Goal: Transaction & Acquisition: Purchase product/service

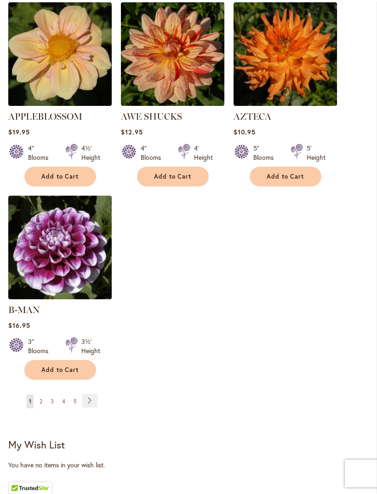
scroll to position [1084, 0]
click at [42, 397] on span "2" at bounding box center [41, 400] width 3 height 7
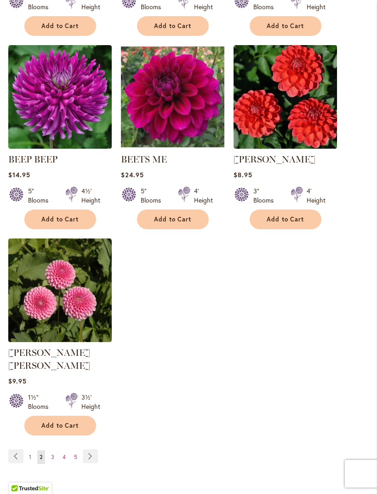
scroll to position [1065, 0]
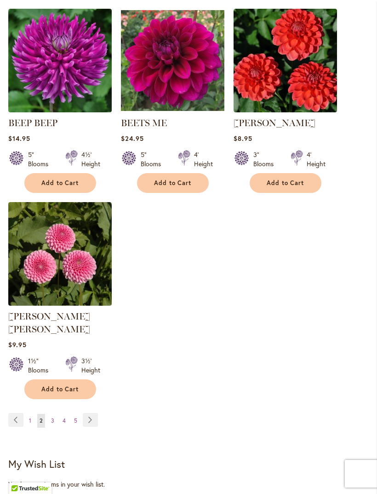
click at [90, 415] on link "Page Next" at bounding box center [90, 420] width 15 height 14
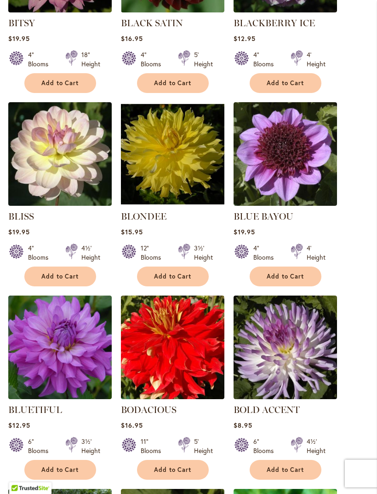
scroll to position [392, 0]
click at [328, 427] on div "BOLD ACCENT Rating: 90% 2 Reviews $8.95 6" Blooms 4½' Height Add to Cart" at bounding box center [286, 441] width 104 height 76
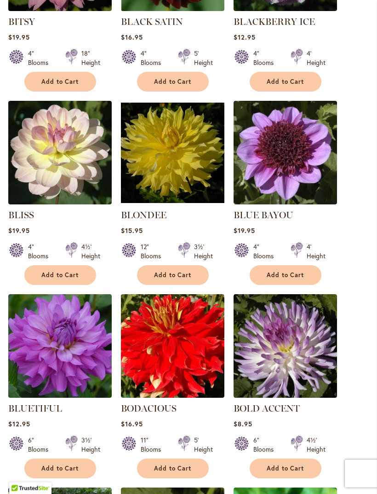
scroll to position [393, 0]
click at [289, 279] on span "Add to Cart" at bounding box center [286, 275] width 38 height 8
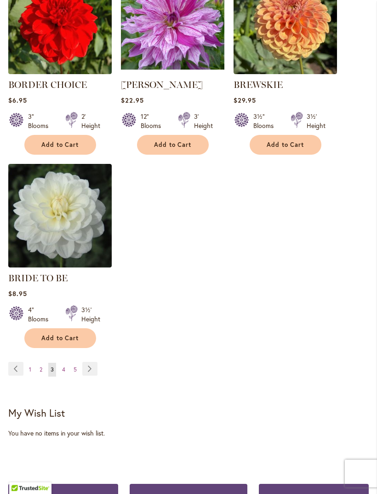
scroll to position [1127, 0]
click at [90, 375] on link "Page Next" at bounding box center [89, 369] width 15 height 14
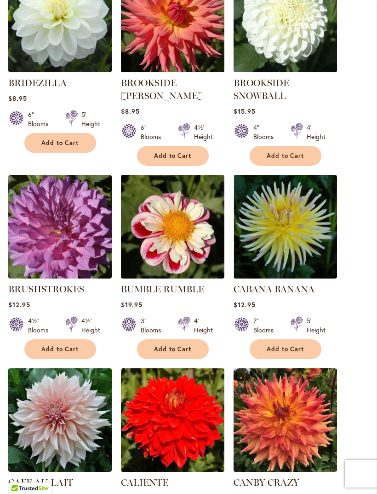
scroll to position [330, 0]
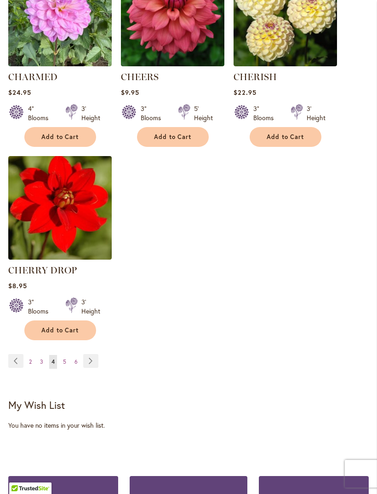
scroll to position [1125, 0]
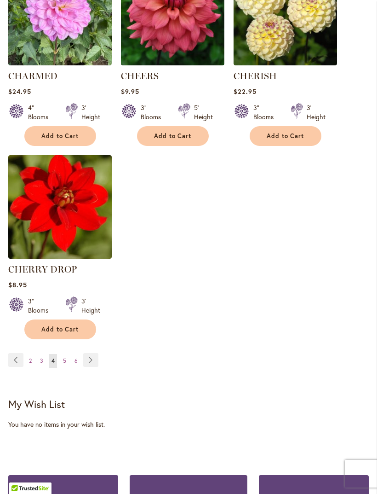
click at [92, 366] on link "Page Next" at bounding box center [90, 360] width 15 height 14
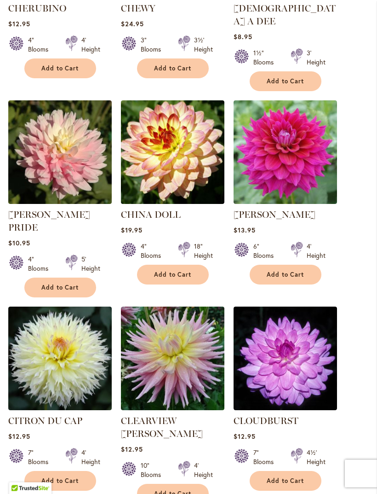
scroll to position [414, 0]
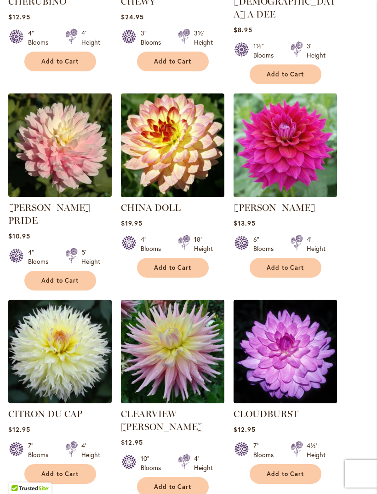
click at [178, 483] on span "Add to Cart" at bounding box center [173, 487] width 38 height 8
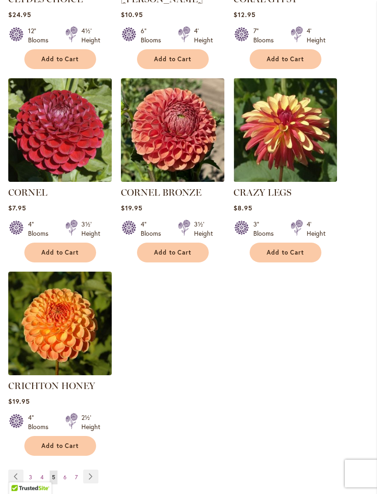
scroll to position [1059, 0]
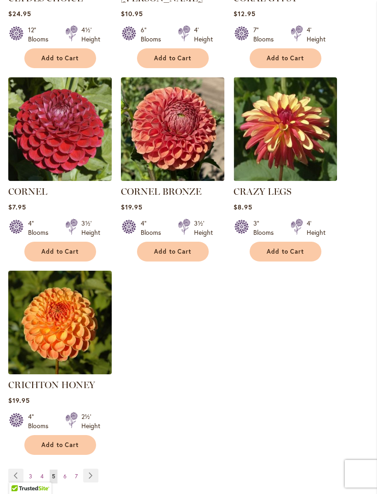
click at [91, 468] on link "Page Next" at bounding box center [90, 475] width 15 height 14
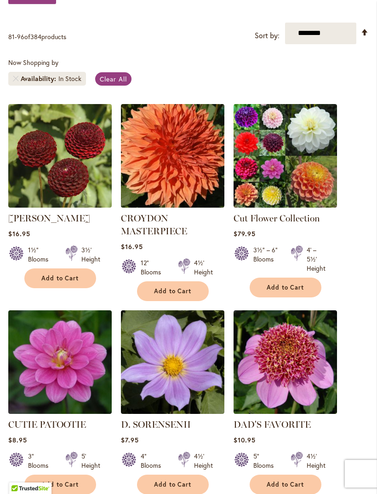
scroll to position [196, 0]
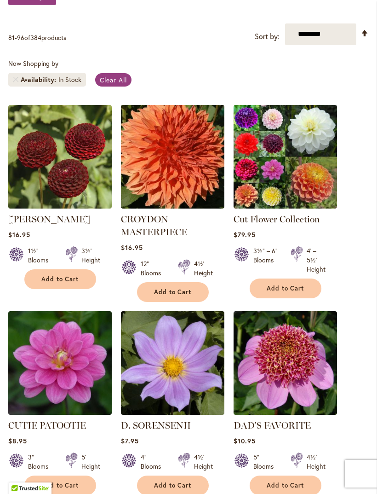
click at [176, 296] on span "Add to Cart" at bounding box center [173, 292] width 38 height 8
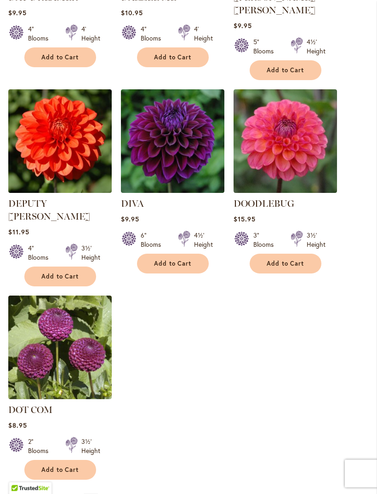
scroll to position [1034, 0]
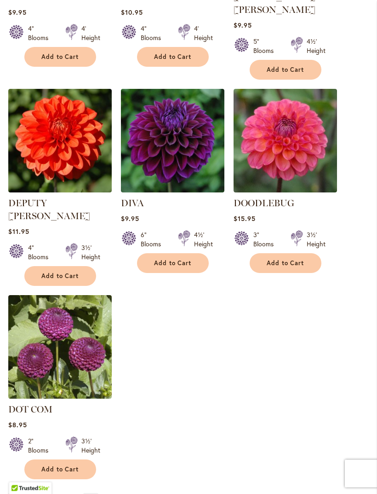
click at [91, 493] on link "Page Next" at bounding box center [90, 500] width 15 height 14
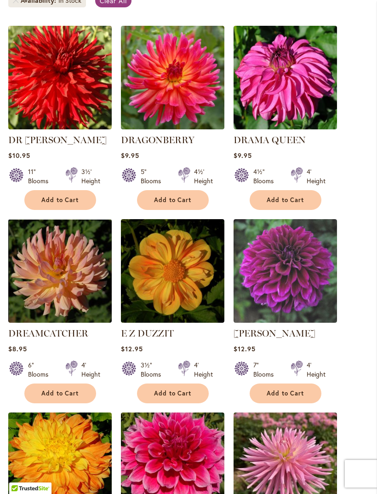
scroll to position [275, 0]
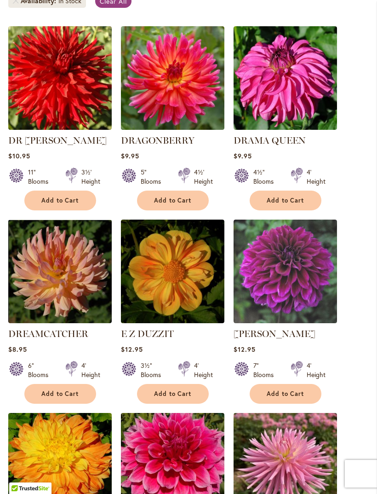
click at [64, 204] on span "Add to Cart" at bounding box center [60, 200] width 38 height 8
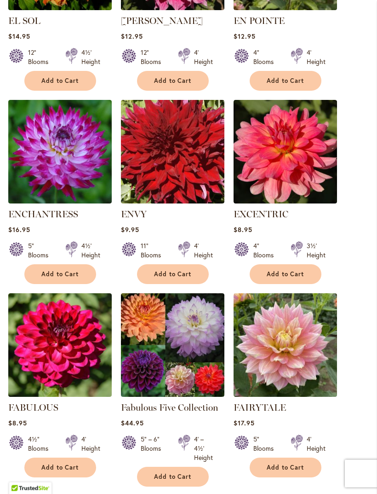
scroll to position [805, 0]
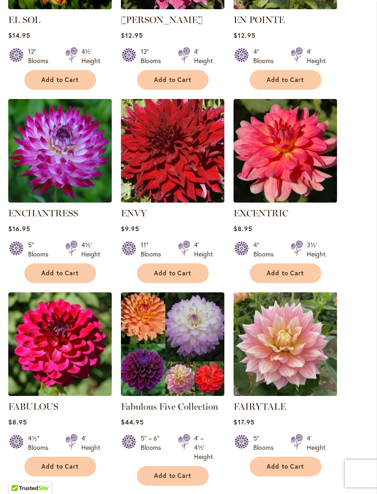
click at [346, 437] on ol "DR LES Rating: 100% 1 Review $10.95 11" Blooms 3½' Height Add to Cart" at bounding box center [188, 110] width 361 height 1181
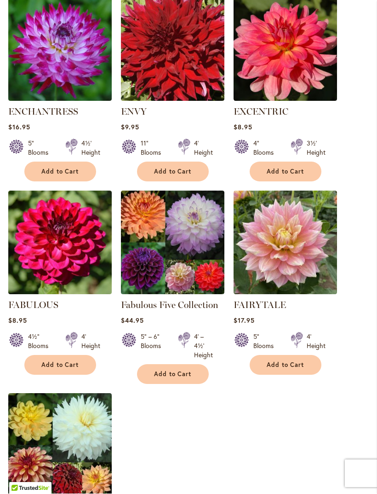
click at [340, 443] on ol "DR LES Rating: 100% 1 Review $10.95 11" Blooms 3½' Height Add to Cart" at bounding box center [188, 8] width 361 height 1181
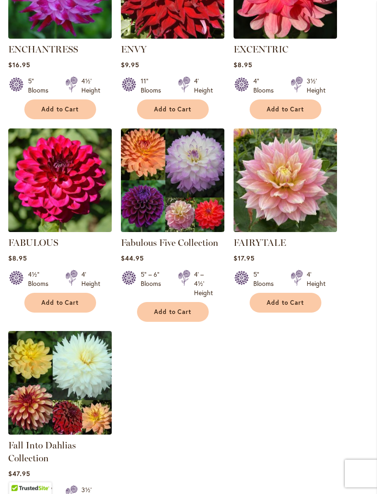
scroll to position [970, 0]
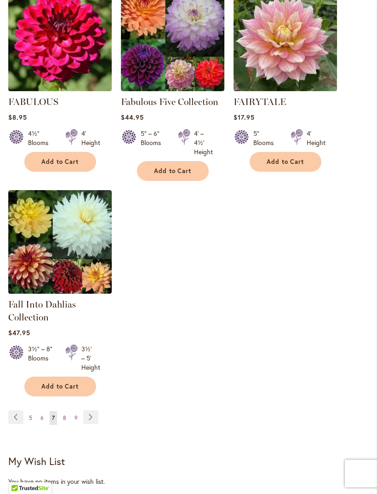
scroll to position [1108, 0]
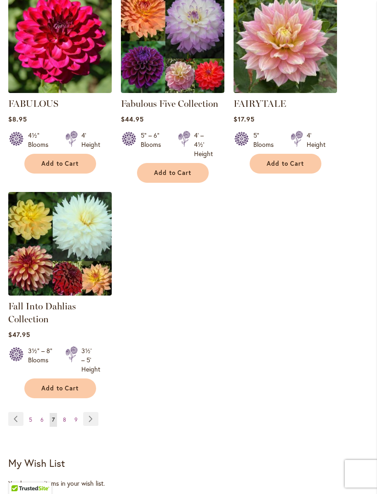
click at [93, 426] on link "Page Next" at bounding box center [90, 419] width 15 height 14
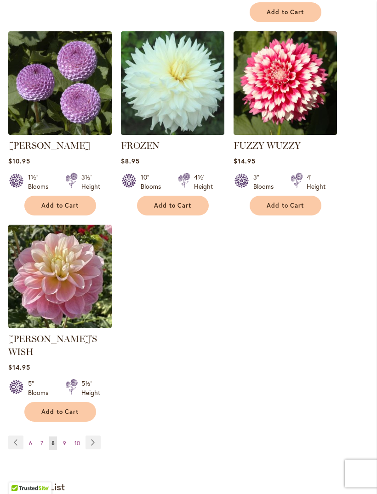
scroll to position [1081, 0]
click at [96, 435] on link "Page Next" at bounding box center [93, 442] width 15 height 14
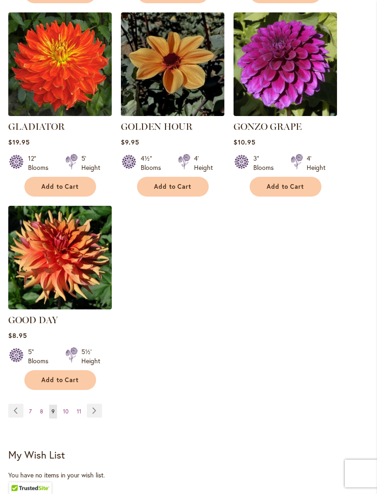
scroll to position [1100, 0]
click at [94, 403] on link "Page Next" at bounding box center [94, 410] width 15 height 14
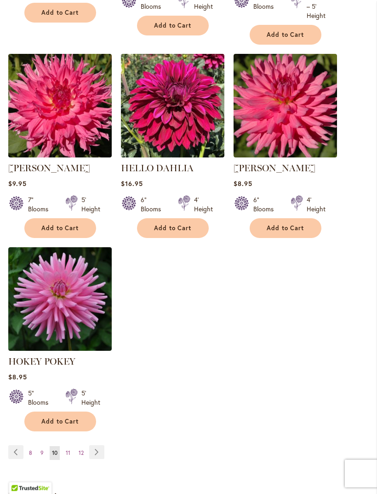
scroll to position [1055, 0]
click at [99, 459] on link "Page Next" at bounding box center [96, 452] width 15 height 14
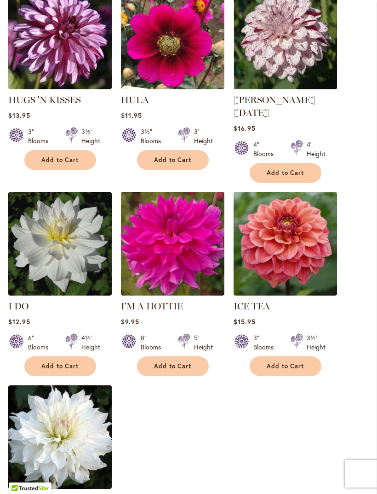
scroll to position [933, 0]
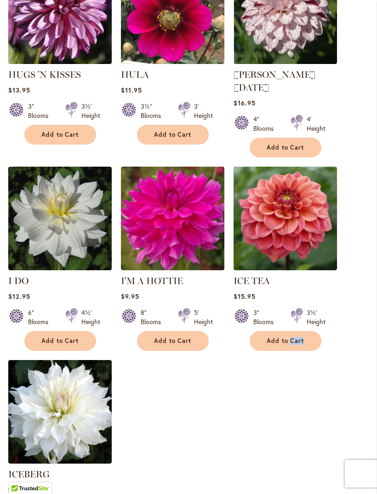
click at [292, 337] on span "Add to Cart" at bounding box center [286, 341] width 38 height 8
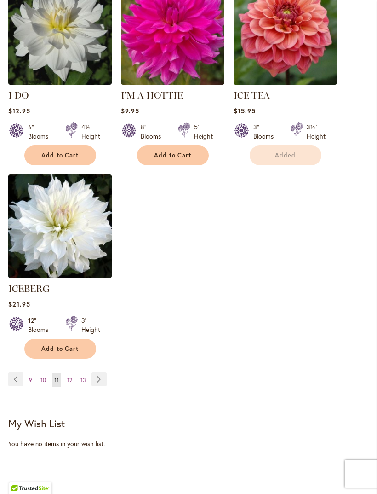
scroll to position [1132, 0]
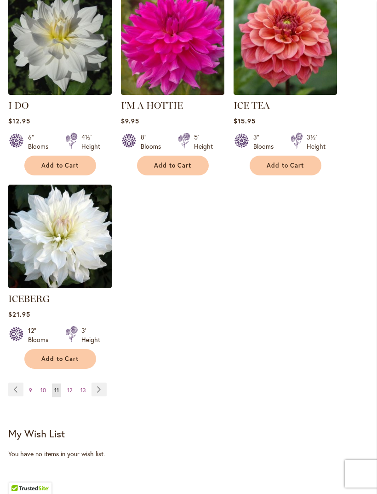
click at [101, 388] on link "Page Next" at bounding box center [99, 389] width 15 height 14
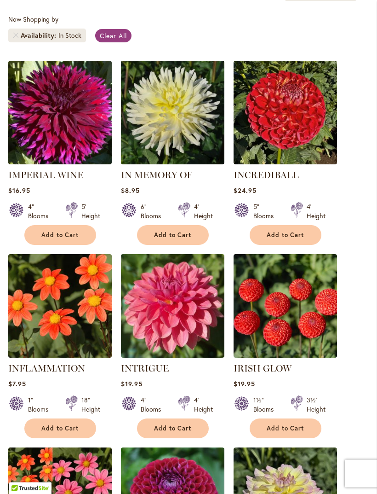
scroll to position [240, 0]
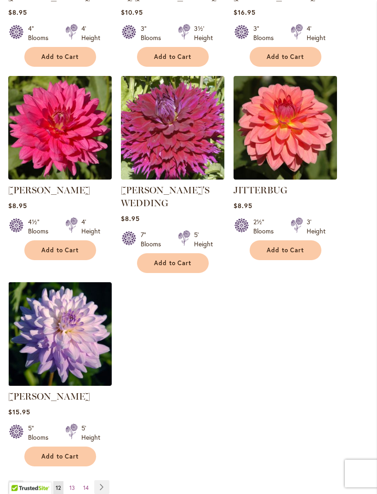
scroll to position [1020, 0]
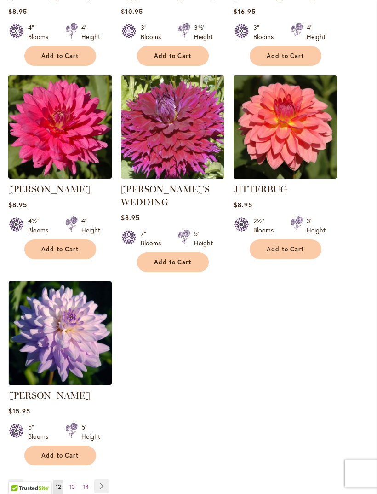
click at [103, 479] on link "Page Next" at bounding box center [101, 486] width 15 height 14
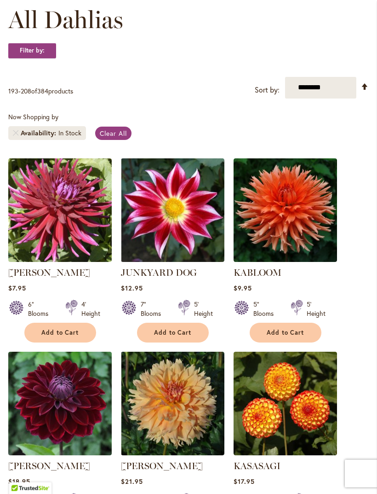
scroll to position [143, 0]
click at [294, 336] on span "Add to Cart" at bounding box center [286, 332] width 38 height 8
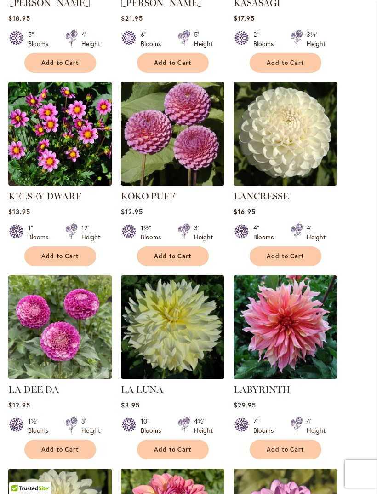
scroll to position [632, 0]
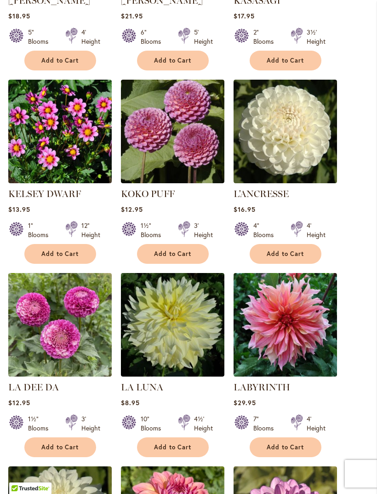
click at [306, 453] on button "Add to Cart" at bounding box center [286, 447] width 72 height 20
click at [305, 455] on button "Add to Cart" at bounding box center [286, 447] width 72 height 20
click at [186, 457] on button "Add to Cart" at bounding box center [173, 447] width 72 height 20
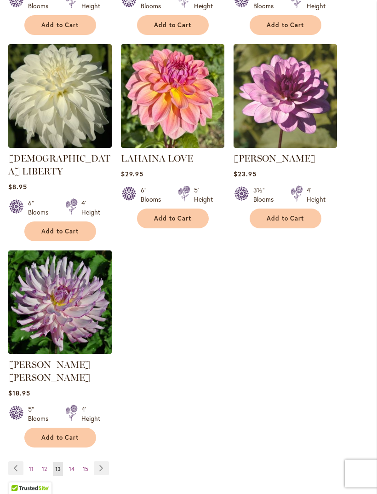
scroll to position [1054, 0]
click at [100, 461] on link "Page Next" at bounding box center [101, 468] width 15 height 14
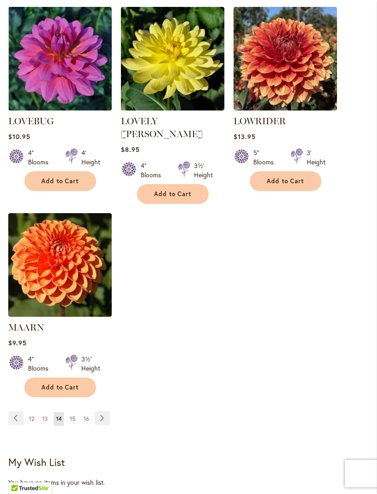
scroll to position [1080, 0]
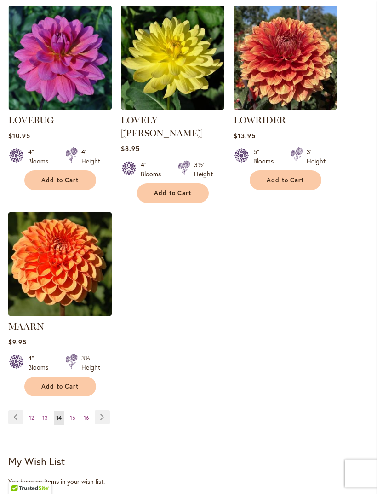
click at [104, 410] on link "Page Next" at bounding box center [102, 417] width 15 height 14
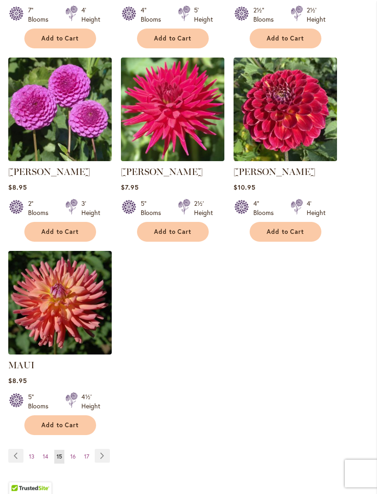
scroll to position [1033, 0]
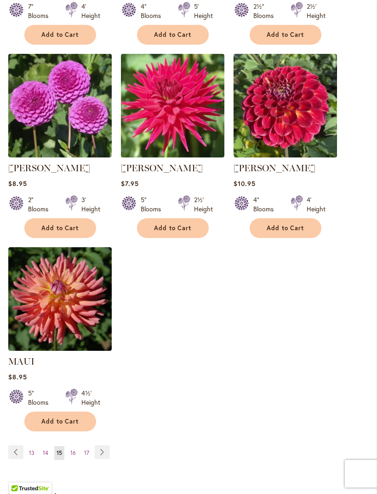
click at [104, 459] on link "Page Next" at bounding box center [102, 452] width 15 height 14
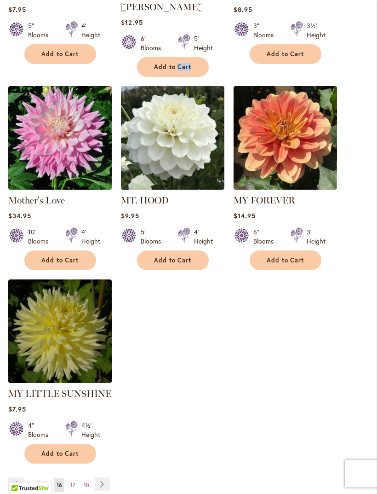
scroll to position [1013, 0]
click at [104, 477] on link "Page Next" at bounding box center [102, 484] width 15 height 14
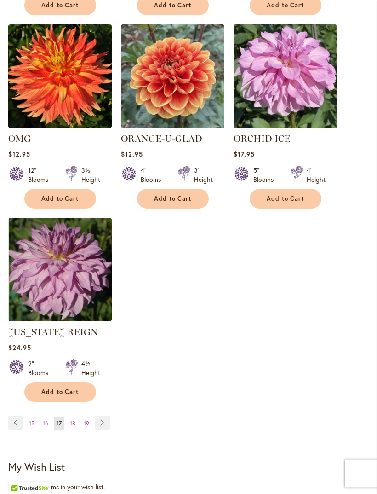
scroll to position [1051, 0]
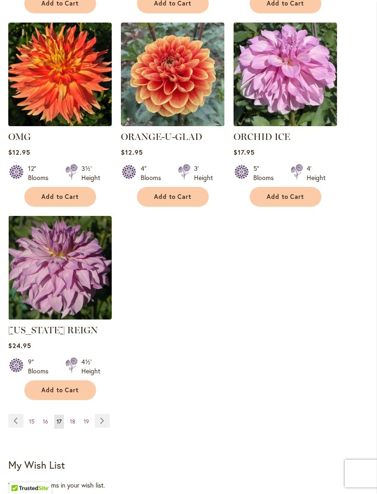
click at [104, 428] on link "Page Next" at bounding box center [102, 421] width 15 height 14
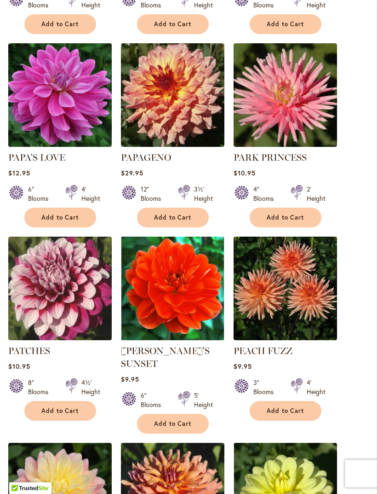
scroll to position [451, 0]
click at [330, 370] on div "$9.95" at bounding box center [286, 366] width 104 height 9
click at [345, 384] on ol "OREGON SUNSET Rating: 100% 1 Review $19.95 5" Blooms 4' Height Add to Cart" at bounding box center [188, 444] width 361 height 1189
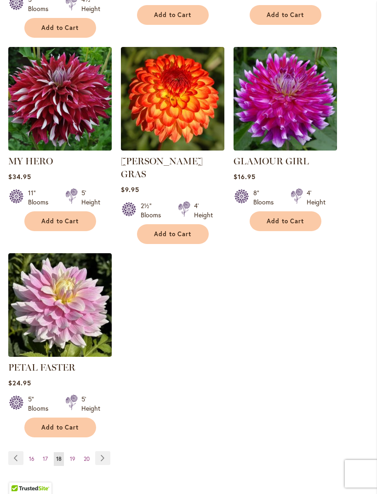
scroll to position [1067, 0]
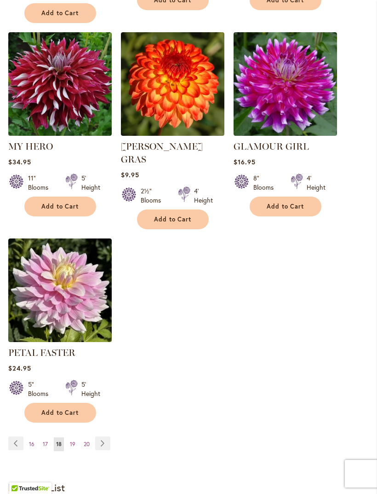
click at [107, 441] on link "Page Next" at bounding box center [102, 443] width 15 height 14
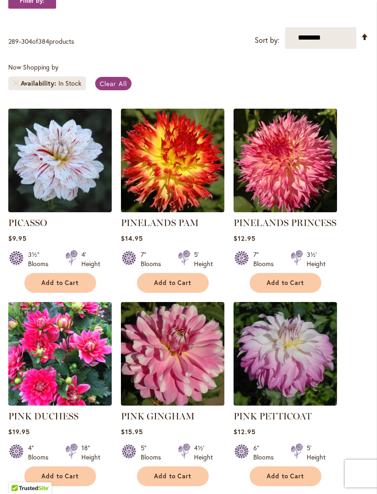
scroll to position [193, 0]
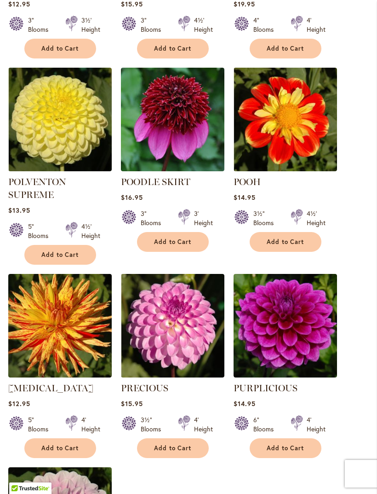
scroll to position [815, 0]
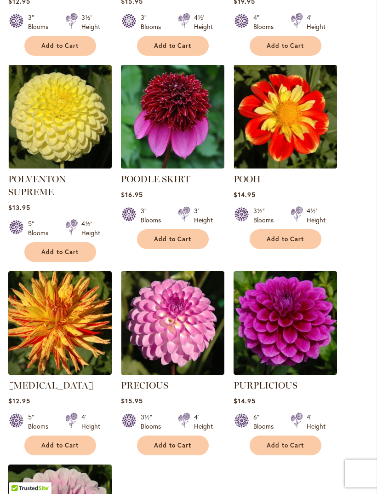
click at [331, 375] on img at bounding box center [286, 323] width 104 height 104
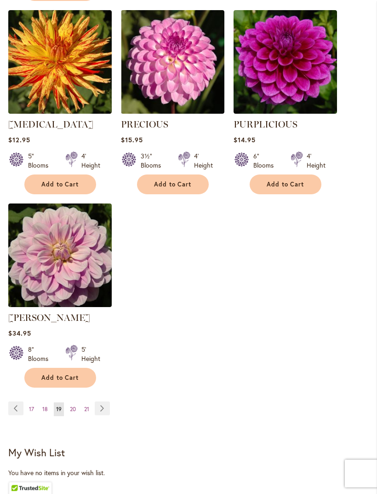
scroll to position [1092, 0]
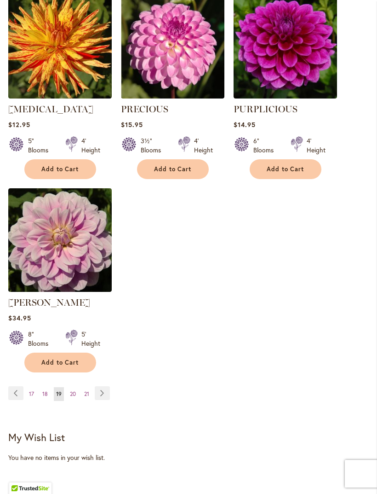
click at [102, 400] on link "Page Next" at bounding box center [102, 393] width 15 height 14
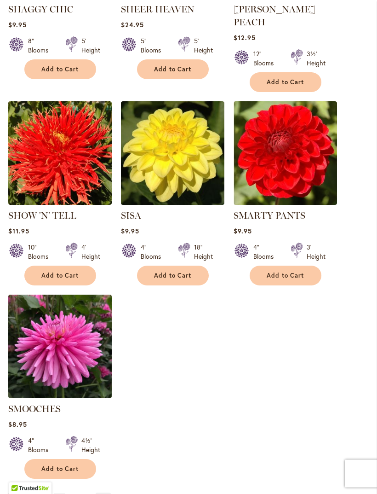
scroll to position [986, 0]
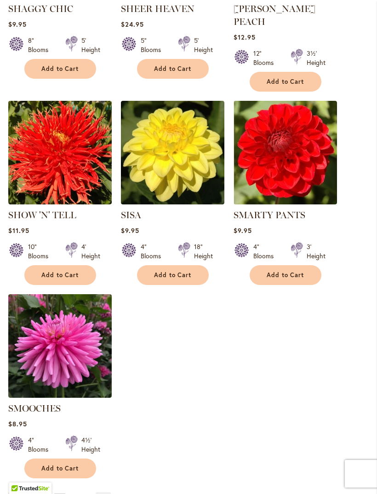
click at [104, 493] on link "Page Next" at bounding box center [103, 499] width 15 height 14
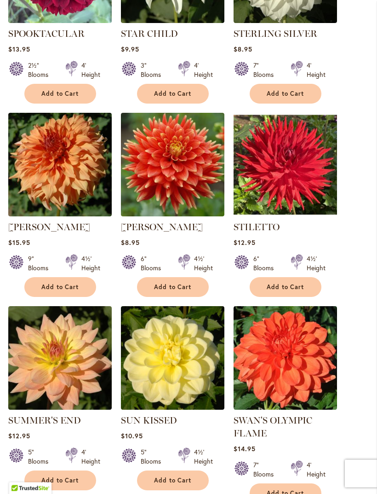
scroll to position [768, 0]
click at [330, 409] on img at bounding box center [286, 358] width 104 height 104
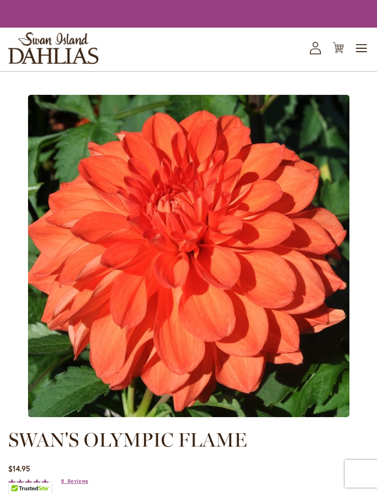
click at [334, 366] on img at bounding box center [189, 256] width 322 height 322
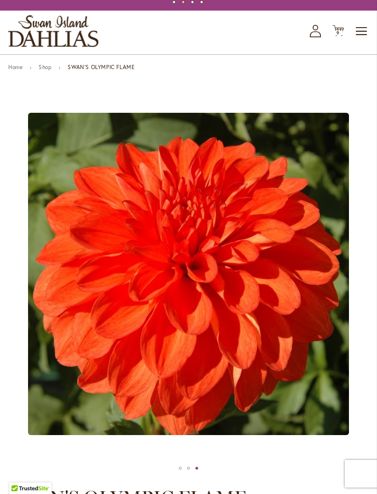
scroll to position [32, 0]
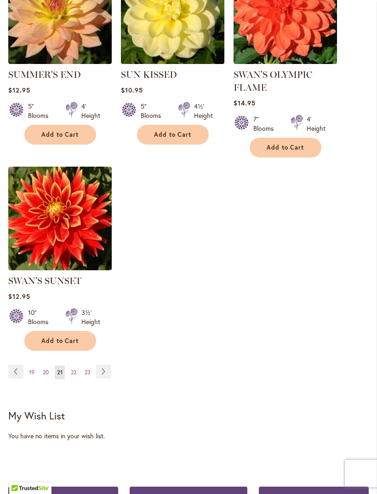
scroll to position [1113, 0]
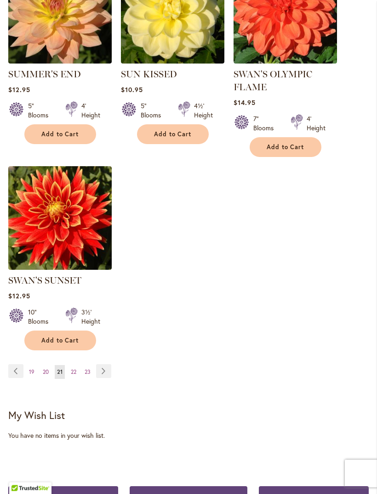
click at [107, 378] on link "Page Next" at bounding box center [103, 371] width 15 height 14
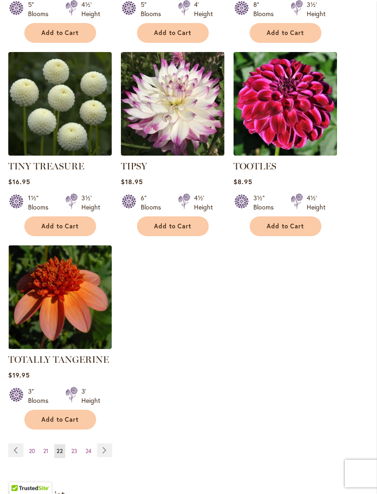
scroll to position [1022, 0]
click at [108, 457] on link "Page Next" at bounding box center [104, 450] width 15 height 14
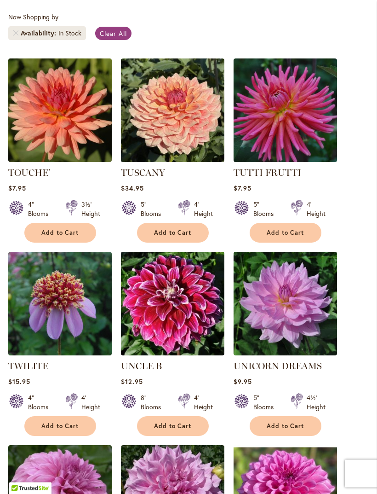
scroll to position [242, 0]
click at [287, 430] on span "Add to Cart" at bounding box center [286, 426] width 38 height 8
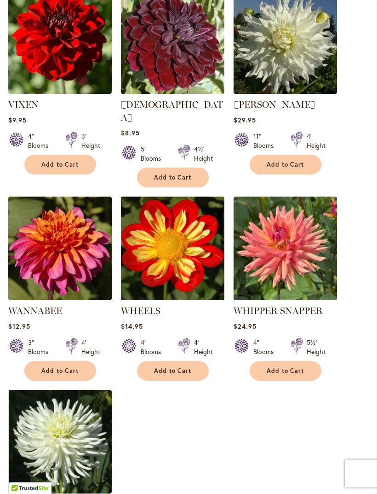
scroll to position [915, 0]
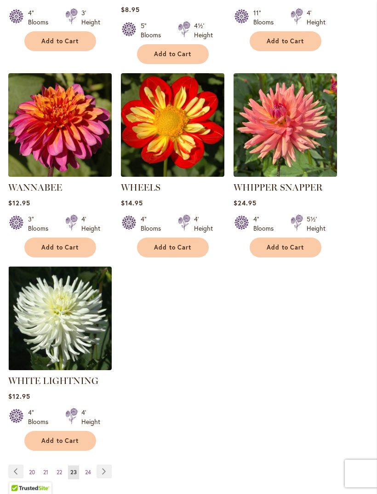
scroll to position [1037, 0]
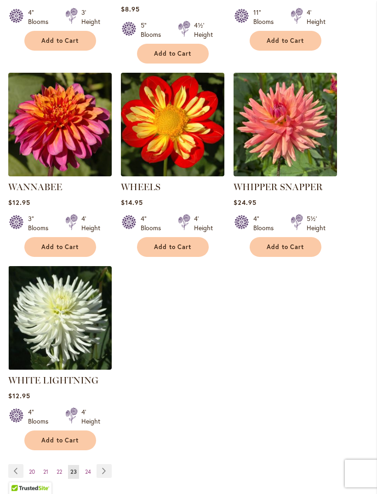
click at [108, 470] on link "Page Next" at bounding box center [104, 471] width 15 height 14
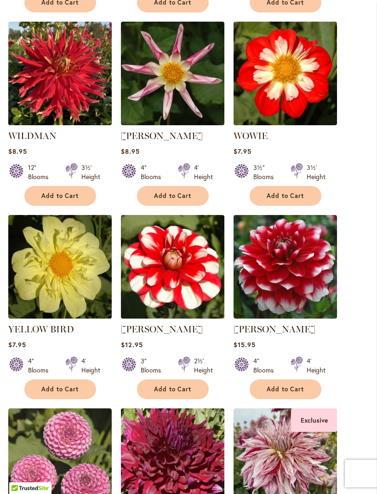
scroll to position [472, 0]
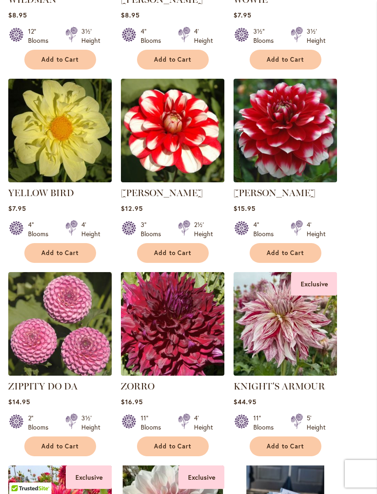
click at [321, 453] on button "Add to Cart" at bounding box center [286, 446] width 72 height 20
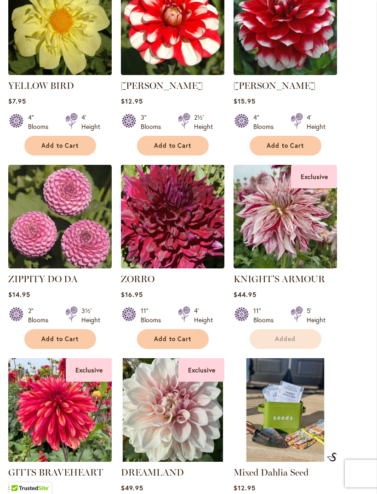
scroll to position [740, 0]
click at [321, 461] on img at bounding box center [286, 410] width 104 height 104
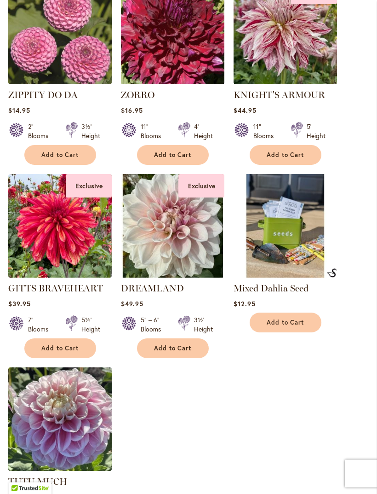
scroll to position [892, 0]
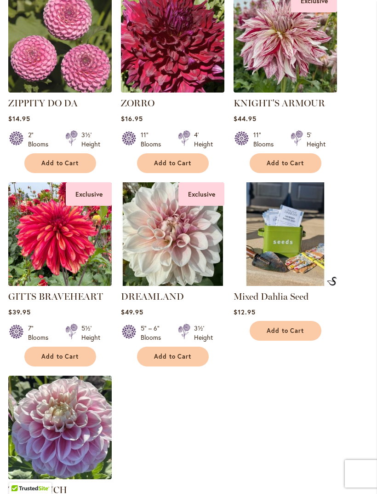
click at [82, 267] on img at bounding box center [60, 234] width 104 height 104
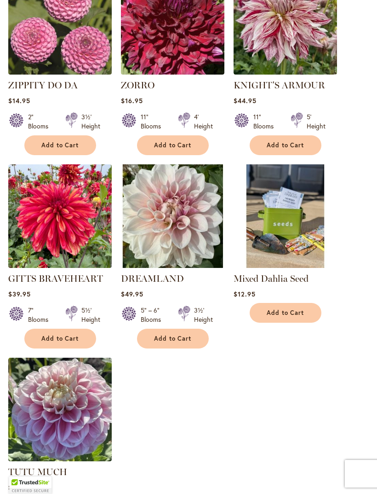
scroll to position [892, 0]
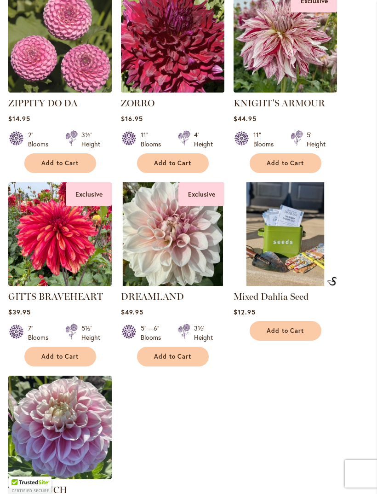
click at [189, 268] on img at bounding box center [173, 234] width 104 height 104
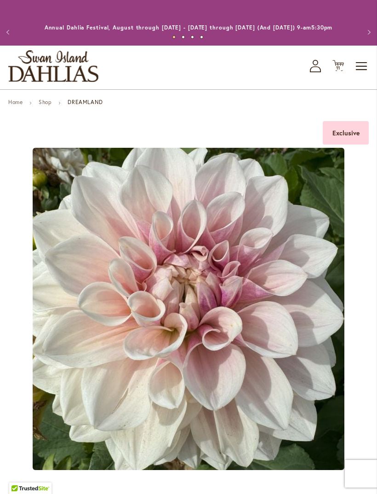
click at [341, 71] on icon at bounding box center [339, 65] width 12 height 11
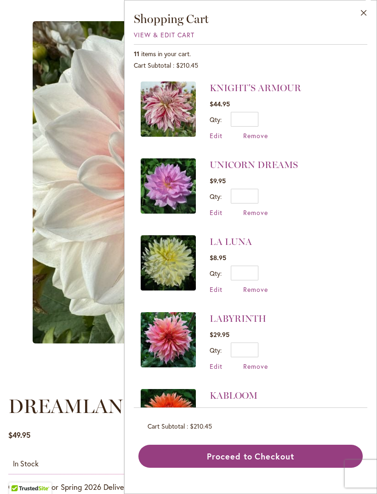
click at [259, 136] on span "Remove" at bounding box center [255, 135] width 25 height 9
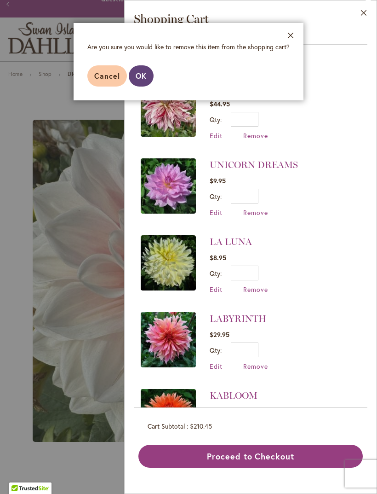
scroll to position [29, 0]
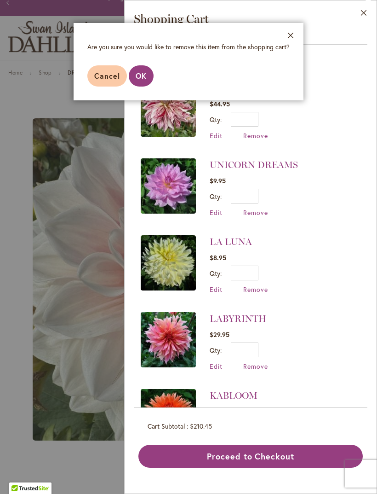
click at [144, 76] on span "OK" at bounding box center [141, 76] width 11 height 10
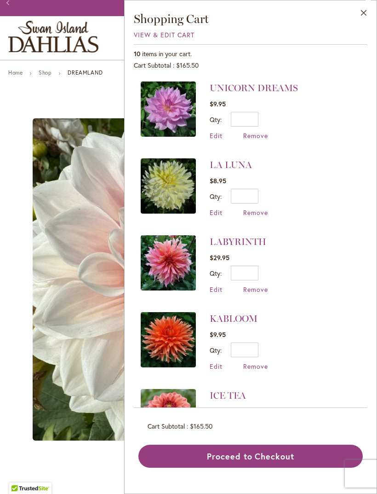
click at [255, 215] on span "Remove" at bounding box center [255, 212] width 25 height 9
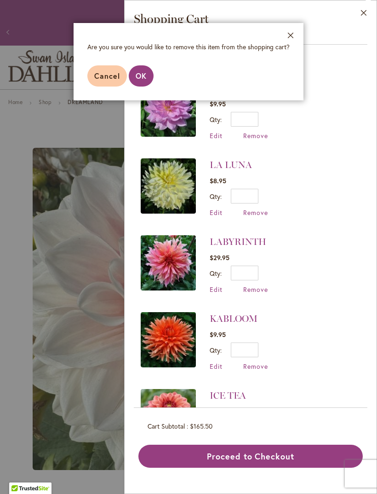
click at [144, 109] on aside "Close Are you sure you would like to remove this item from the shopping cart? C…" at bounding box center [188, 247] width 377 height 494
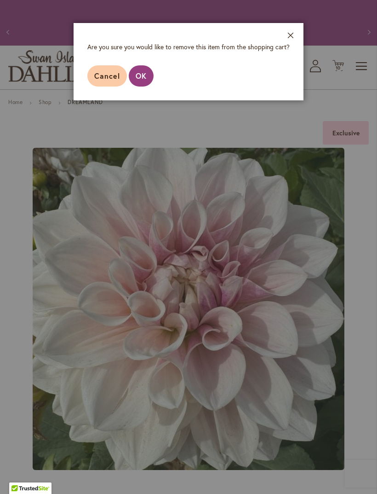
click at [143, 107] on aside "Close Are you sure you would like to remove this item from the shopping cart? C…" at bounding box center [188, 247] width 377 height 494
click at [146, 106] on aside "Close Are you sure you would like to remove this item from the shopping cart? C…" at bounding box center [188, 247] width 377 height 494
click at [291, 66] on footer "Cancel OK" at bounding box center [189, 76] width 230 height 49
click at [293, 68] on footer "Cancel OK" at bounding box center [189, 76] width 230 height 49
click at [288, 75] on footer "Cancel OK" at bounding box center [189, 76] width 230 height 49
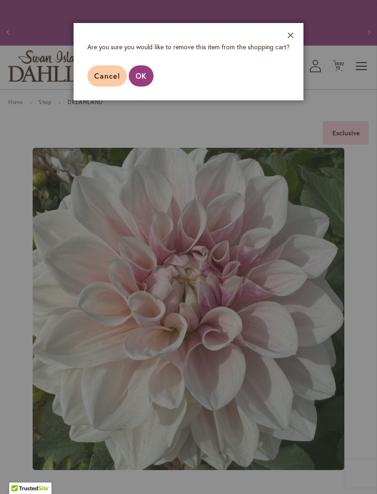
click at [325, 106] on aside "Close Are you sure you would like to remove this item from the shopping cart? C…" at bounding box center [188, 247] width 377 height 494
click at [302, 186] on aside "Close Are you sure you would like to remove this item from the shopping cart? C…" at bounding box center [188, 247] width 377 height 494
click at [267, 223] on aside "Close Are you sure you would like to remove this item from the shopping cart? C…" at bounding box center [188, 247] width 377 height 494
click at [341, 79] on aside "Close Are you sure you would like to remove this item from the shopping cart? C…" at bounding box center [188, 247] width 377 height 494
click at [293, 39] on button "Close" at bounding box center [290, 37] width 25 height 29
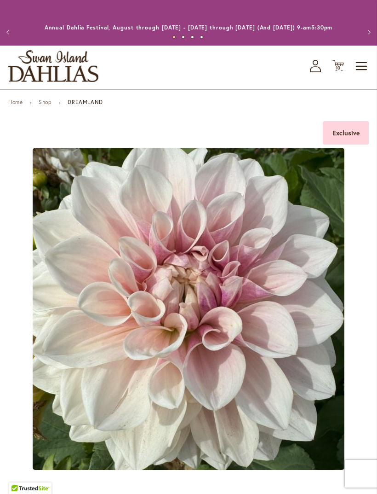
click at [341, 70] on span "10 10 items" at bounding box center [338, 68] width 9 height 5
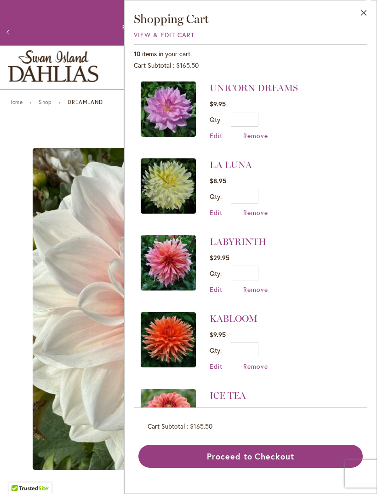
click at [250, 214] on span "Remove" at bounding box center [255, 212] width 25 height 9
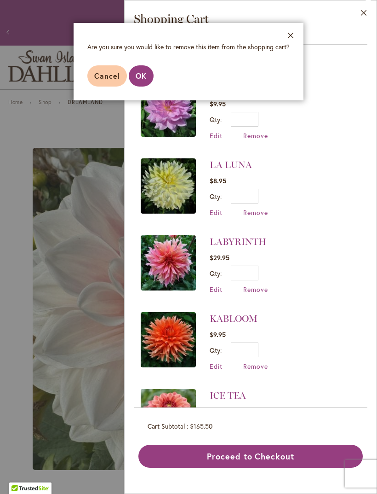
click at [146, 78] on span "OK" at bounding box center [141, 76] width 11 height 10
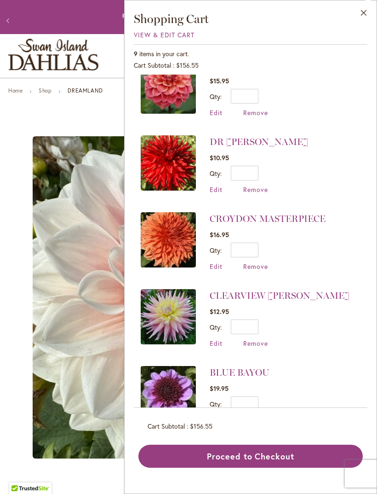
scroll to position [13, 0]
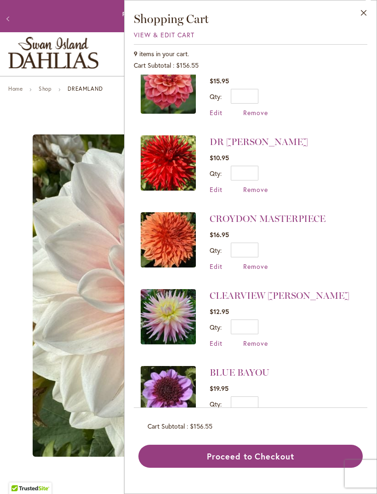
click at [256, 420] on span "Remove" at bounding box center [255, 419] width 25 height 9
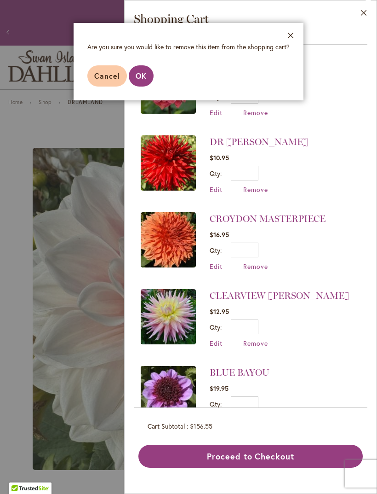
click at [144, 86] on button "OK" at bounding box center [141, 75] width 25 height 21
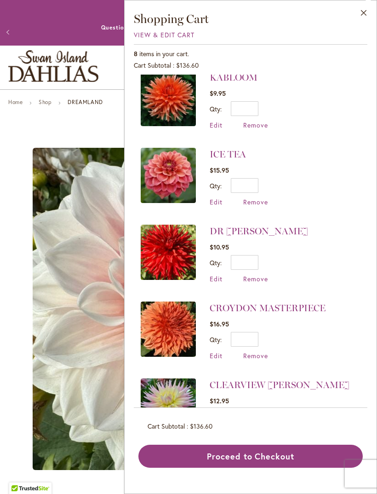
scroll to position [165, 0]
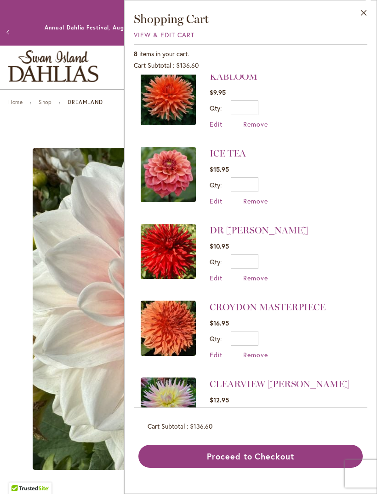
click at [256, 443] on div "8 items in your cart. Cart Subtotal $136.60 Recently added item(s) UNICORN DREA…" at bounding box center [251, 255] width 234 height 423
click at [257, 443] on div "8 items in your cart. Cart Subtotal $136.60 Recently added item(s) UNICORN DREA…" at bounding box center [251, 255] width 234 height 423
click at [259, 445] on div "8 items in your cart. Cart Subtotal $136.60 Recently added item(s) UNICORN DREA…" at bounding box center [251, 255] width 234 height 423
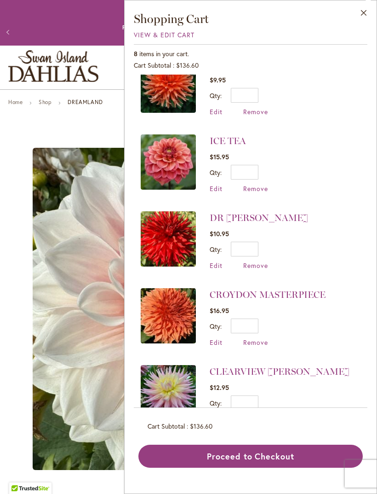
scroll to position [177, 0]
click at [256, 408] on div "UNICORN DREAMS $9.95 Qty * Update Edit Remove" at bounding box center [251, 241] width 234 height 333
click at [259, 408] on div "UNICORN DREAMS $9.95 Qty * Update Edit Remove" at bounding box center [251, 241] width 234 height 333
click at [256, 408] on div "UNICORN DREAMS $9.95 Qty * Update Edit Remove" at bounding box center [251, 241] width 234 height 333
click at [258, 408] on div "UNICORN DREAMS $9.95 Qty * Update Edit Remove" at bounding box center [251, 241] width 234 height 333
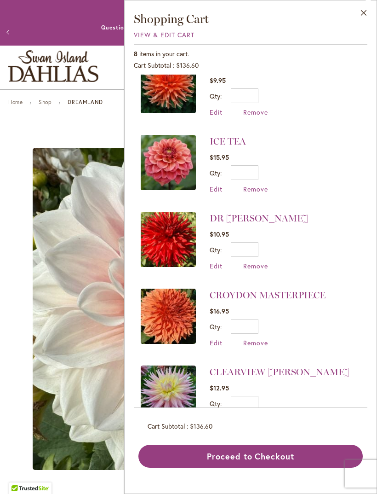
click at [253, 417] on span "Remove" at bounding box center [255, 419] width 25 height 9
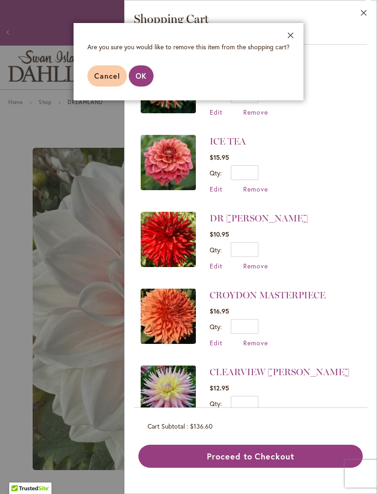
click at [140, 85] on button "OK" at bounding box center [141, 75] width 25 height 21
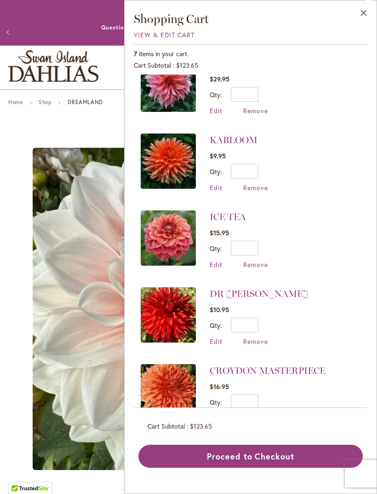
scroll to position [101, 0]
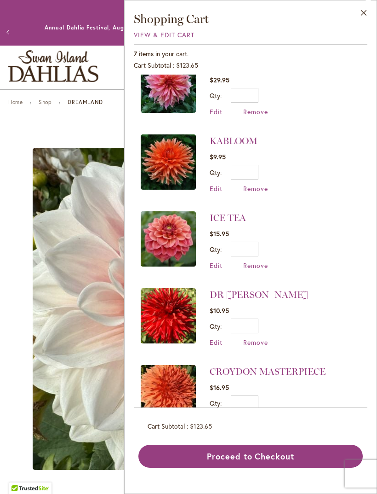
click at [256, 279] on li "DR [PERSON_NAME] $10.95 Qty * Update Edit Remove" at bounding box center [251, 317] width 220 height 77
click at [257, 279] on li "DR [PERSON_NAME] $10.95 Qty * Update Edit Remove" at bounding box center [251, 317] width 220 height 77
click at [253, 280] on li "DR [PERSON_NAME] $10.95 Qty * Update Edit Remove" at bounding box center [251, 317] width 220 height 77
click at [255, 279] on li "DR [PERSON_NAME] $10.95 Qty * Update Edit Remove" at bounding box center [251, 317] width 220 height 77
click at [256, 282] on li "DR [PERSON_NAME] $10.95 Qty * Update Edit Remove" at bounding box center [251, 317] width 220 height 77
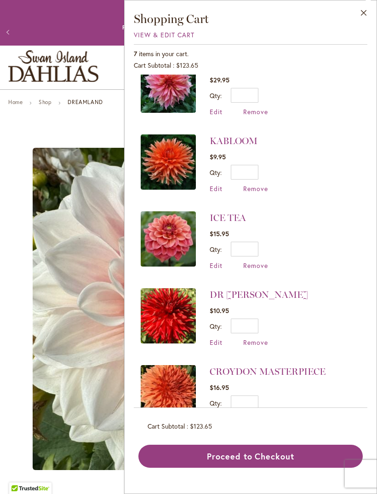
click at [254, 276] on li "ICE TEA $15.95 Qty * Update Edit Remove" at bounding box center [251, 240] width 220 height 77
click at [259, 281] on li "DR [PERSON_NAME] $10.95 Qty * Update Edit Remove" at bounding box center [251, 317] width 220 height 77
click at [256, 280] on li "DR [PERSON_NAME] $10.95 Qty * Update Edit Remove" at bounding box center [251, 317] width 220 height 77
click at [253, 262] on span "Remove" at bounding box center [255, 265] width 25 height 9
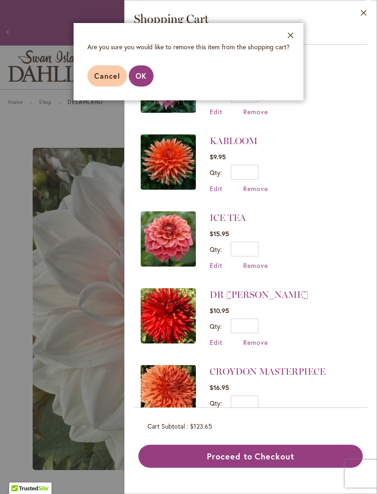
click at [139, 85] on button "OK" at bounding box center [141, 75] width 25 height 21
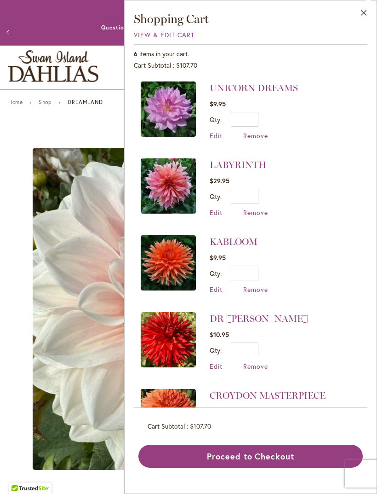
scroll to position [0, 0]
click at [259, 290] on span "Remove" at bounding box center [255, 289] width 25 height 9
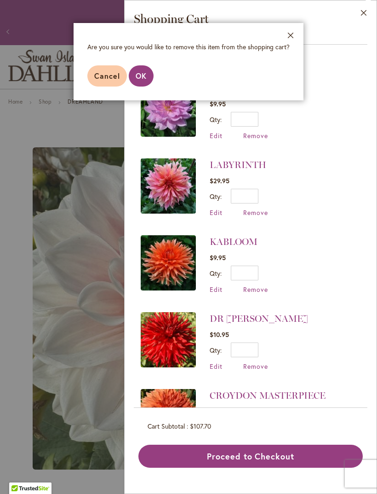
scroll to position [0, 0]
click at [147, 75] on button "OK" at bounding box center [141, 75] width 25 height 21
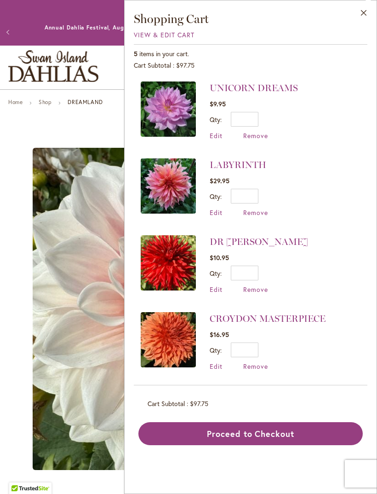
click at [258, 137] on span "Remove" at bounding box center [255, 135] width 25 height 9
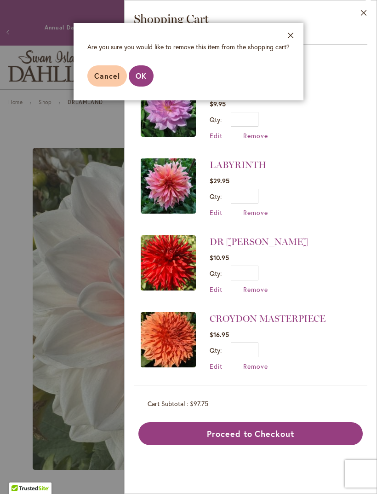
click at [144, 79] on span "OK" at bounding box center [141, 76] width 11 height 10
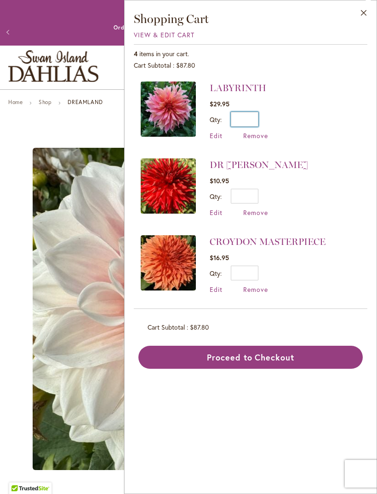
click at [256, 121] on input "*" at bounding box center [245, 119] width 28 height 15
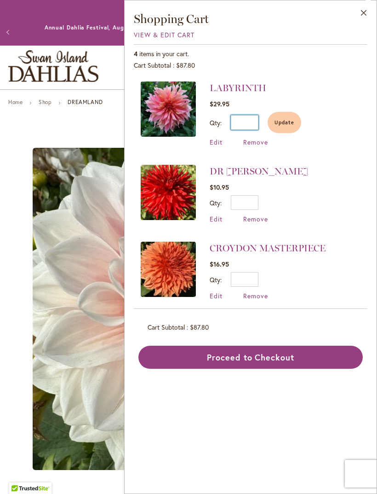
type input "*"
click at [288, 122] on span "Update" at bounding box center [285, 122] width 20 height 6
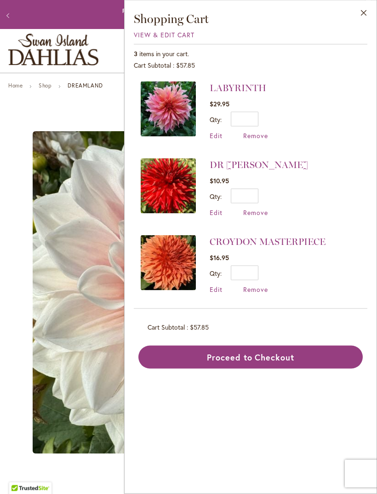
scroll to position [17, 0]
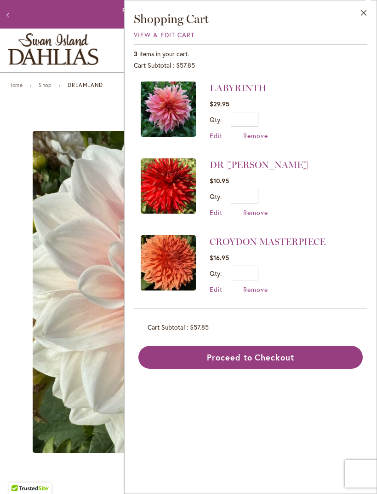
click at [296, 357] on button "Proceed to Checkout" at bounding box center [250, 356] width 225 height 23
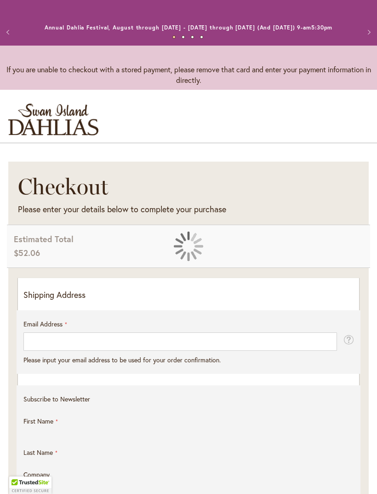
select select "**"
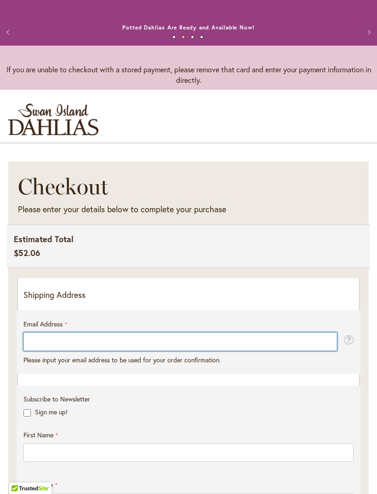
click at [168, 351] on input "Email Address" at bounding box center [180, 341] width 314 height 18
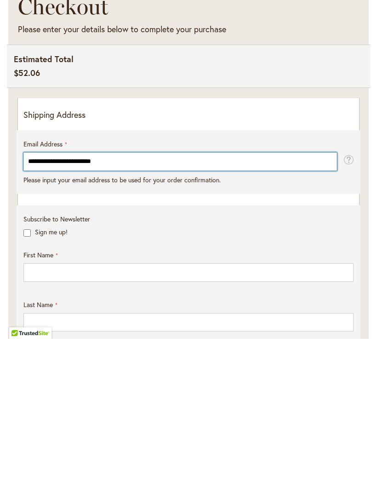
type input "**********"
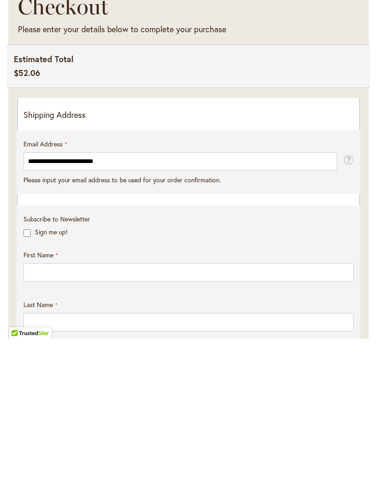
scroll to position [180, 0]
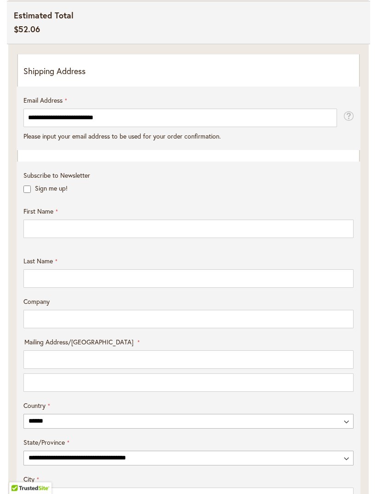
scroll to position [224, 0]
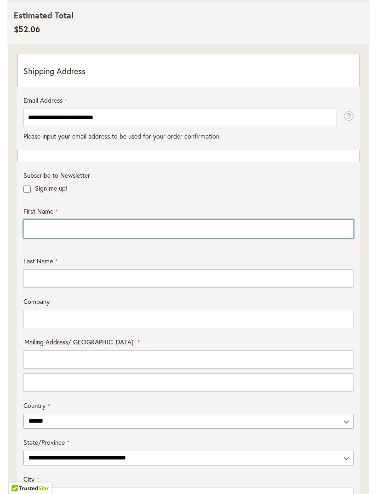
click at [58, 237] on input "First Name" at bounding box center [188, 228] width 330 height 18
type input "******"
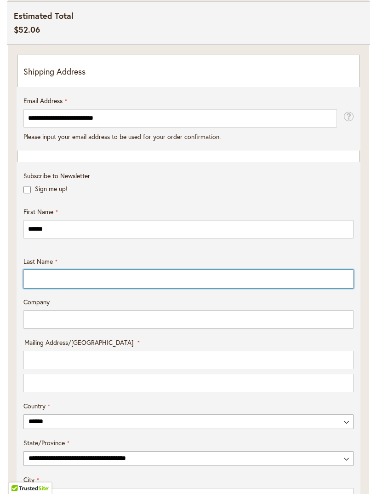
type input "**********"
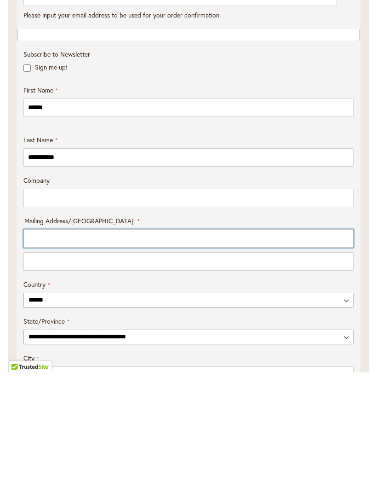
click at [184, 351] on input "Mailing Address/PO BOX: Line 1" at bounding box center [188, 360] width 330 height 18
type input "**********"
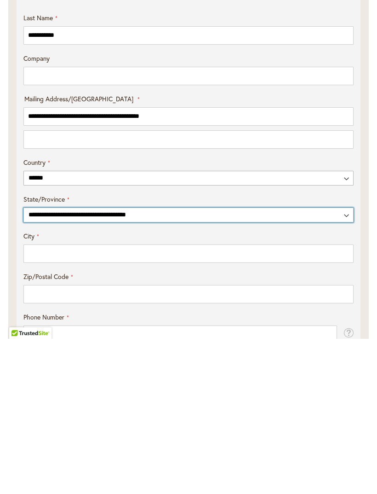
click at [344, 363] on select "**********" at bounding box center [188, 370] width 330 height 15
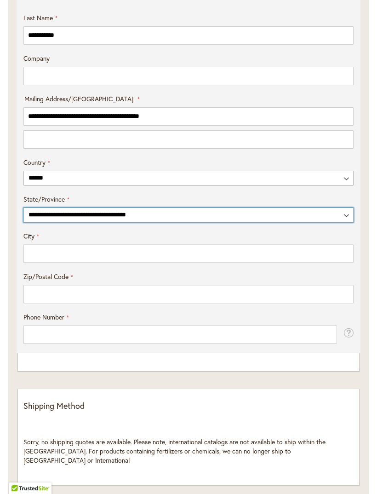
select select "**"
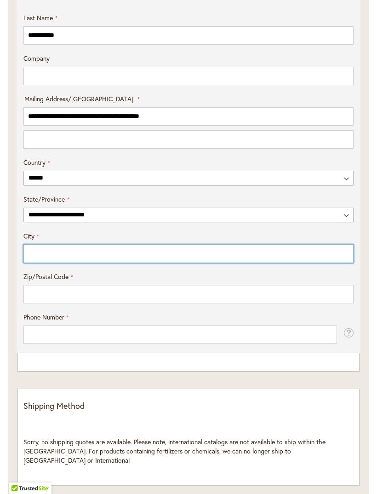
click at [190, 263] on input "City" at bounding box center [188, 253] width 330 height 18
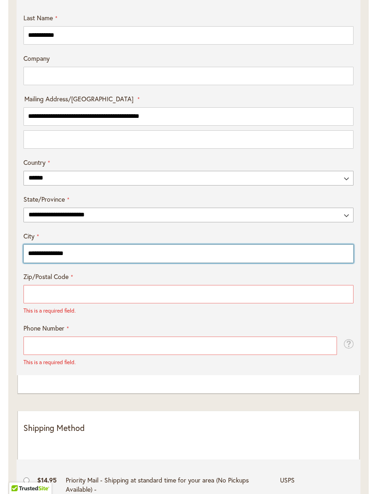
type input "**********"
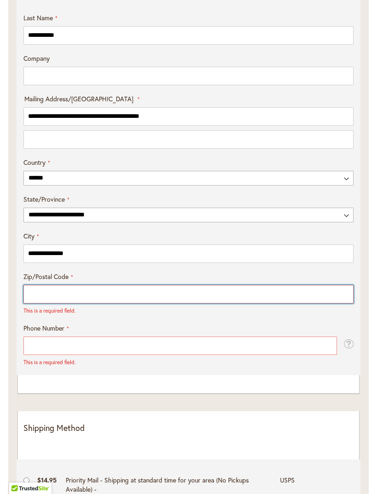
click at [127, 302] on input "Zip/Postal Code" at bounding box center [188, 294] width 330 height 18
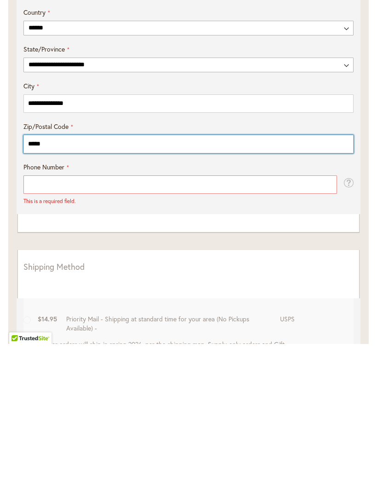
type input "*****"
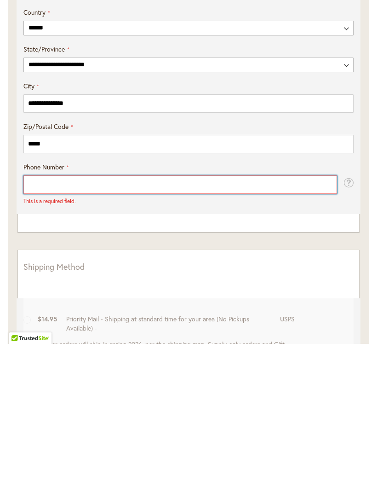
click at [192, 325] on input "Phone Number" at bounding box center [180, 334] width 314 height 18
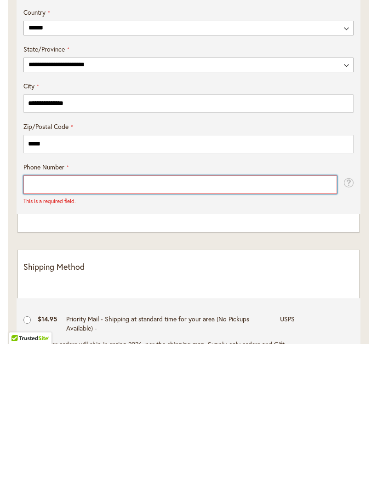
type input "**********"
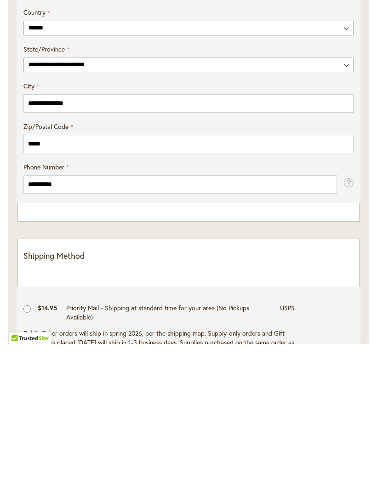
scroll to position [616, 0]
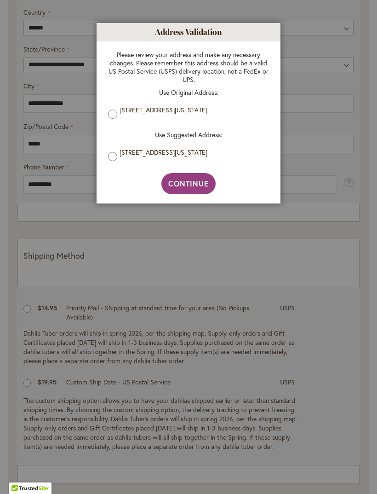
click at [193, 188] on span "Continue" at bounding box center [188, 183] width 41 height 10
type input "**********"
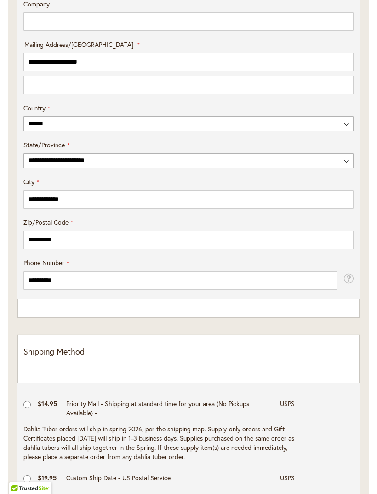
scroll to position [518, 0]
